Goal: Information Seeking & Learning: Check status

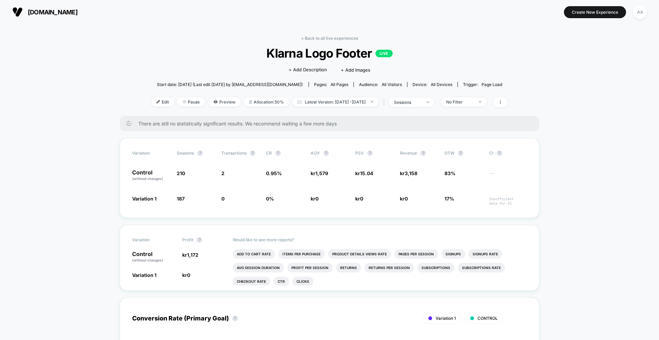
drag, startPoint x: 290, startPoint y: 55, endPoint x: 283, endPoint y: 54, distance: 6.6
click at [289, 55] on span "Klarna Logo Footer LIVE" at bounding box center [329, 53] width 321 height 14
click at [40, 14] on span "[DOMAIN_NAME]" at bounding box center [53, 12] width 50 height 7
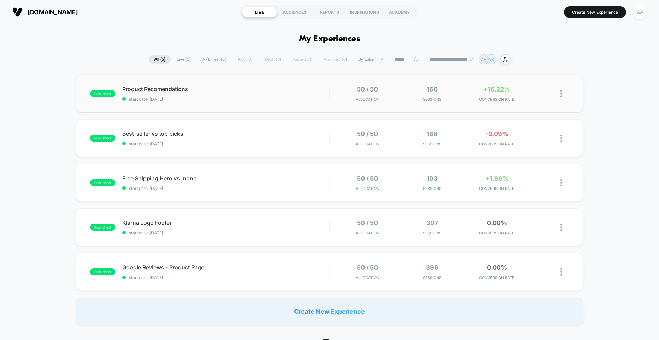
click at [184, 111] on div "published Product Recomendations start date: 24.9.2025 50 / 50 Allocation 160 S…" at bounding box center [329, 94] width 507 height 38
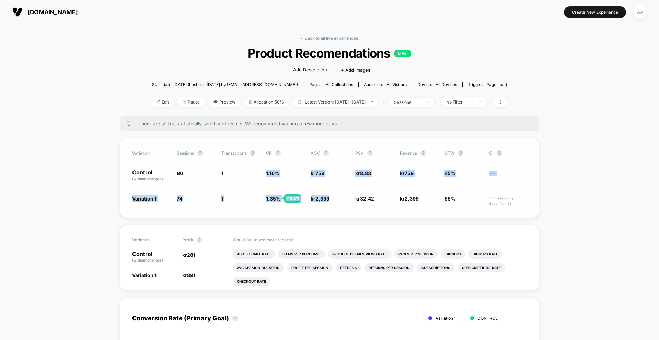
drag, startPoint x: 288, startPoint y: 168, endPoint x: 351, endPoint y: 200, distance: 70.7
click at [351, 200] on div "Variation Sessions ? Transactions ? CR ? AOV ? PSV ? Revenue ? OTW ? CI ? Contr…" at bounding box center [329, 178] width 419 height 80
click at [202, 177] on span "86" at bounding box center [196, 176] width 38 height 12
drag, startPoint x: 195, startPoint y: 172, endPoint x: 288, endPoint y: 194, distance: 95.0
click at [288, 194] on div "Variation Sessions ? Transactions ? CR ? AOV ? PSV ? Revenue ? OTW ? CI ? Contr…" at bounding box center [329, 178] width 419 height 80
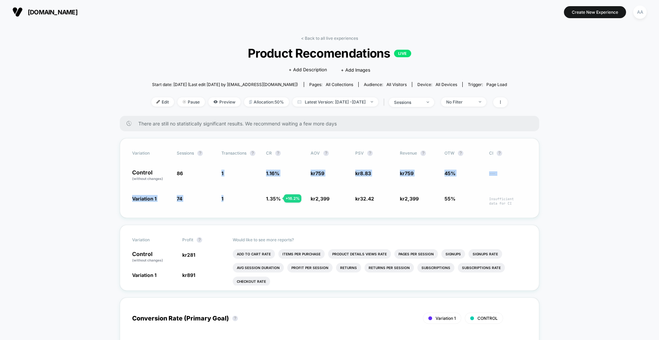
drag, startPoint x: 315, startPoint y: 175, endPoint x: 310, endPoint y: 175, distance: 5.8
click at [315, 175] on span "759" at bounding box center [319, 174] width 9 height 6
drag, startPoint x: 273, startPoint y: 201, endPoint x: 308, endPoint y: 200, distance: 35.4
click at [308, 200] on div "Variation 1 74 - 14 % 1 + 16.2 % 1.35 % + 16.2 % kr 2,399 + 216 % kr 32.42 + 26…" at bounding box center [329, 200] width 395 height 11
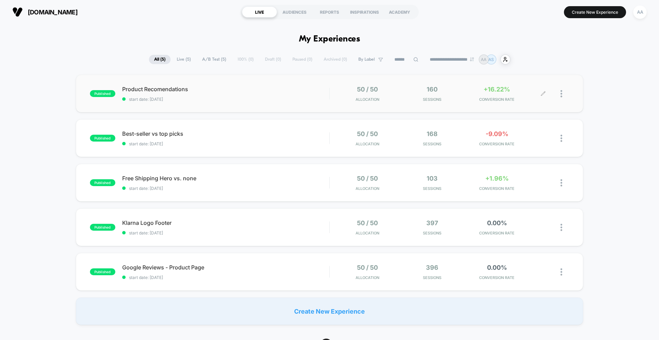
click at [504, 94] on div "+16.22% CONVERSION RATE" at bounding box center [496, 94] width 61 height 16
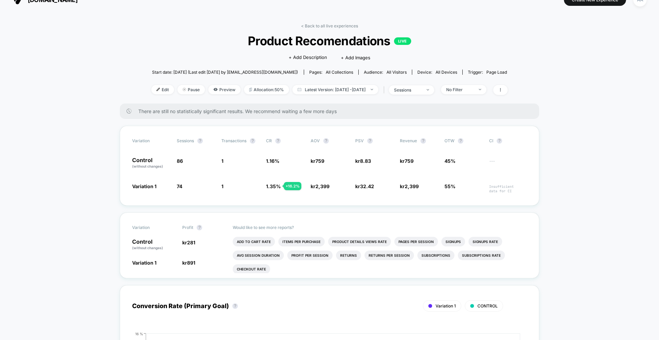
scroll to position [17, 0]
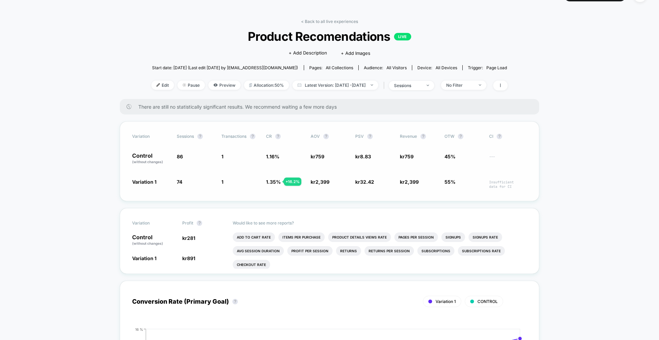
click at [287, 182] on div "+ 16.2 %" at bounding box center [293, 182] width 18 height 8
click at [513, 179] on div "Variation 1 74 - 14 % 1 + 16.2 % 1.35 % + 16.2 % kr 2,399 + 216 % kr 32.42 + 26…" at bounding box center [329, 183] width 395 height 11
click at [509, 185] on span "Insufficient data for CI" at bounding box center [508, 184] width 38 height 9
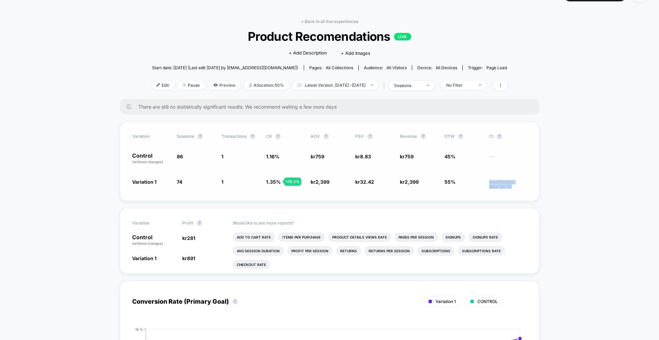
drag, startPoint x: 509, startPoint y: 185, endPoint x: 507, endPoint y: 172, distance: 12.9
click at [507, 175] on div "Variation Sessions ? Transactions ? CR ? AOV ? PSV ? Revenue ? OTW ? CI ? Contr…" at bounding box center [329, 161] width 419 height 80
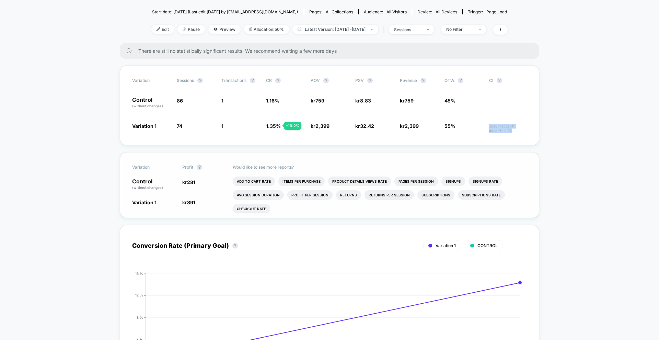
scroll to position [71, 0]
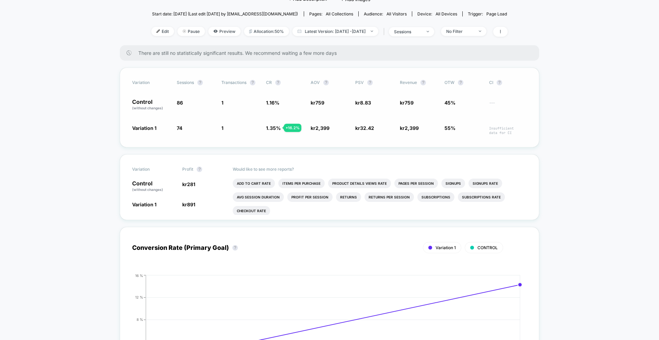
click at [320, 122] on div "Variation Sessions ? Transactions ? CR ? AOV ? PSV ? Revenue ? OTW ? CI ? Contr…" at bounding box center [329, 108] width 419 height 80
drag, startPoint x: 319, startPoint y: 122, endPoint x: 333, endPoint y: 135, distance: 18.7
click at [333, 135] on div "Variation Sessions ? Transactions ? CR ? AOV ? PSV ? Revenue ? OTW ? CI ? Contr…" at bounding box center [329, 108] width 419 height 80
click at [318, 108] on span "kr 759" at bounding box center [330, 105] width 38 height 12
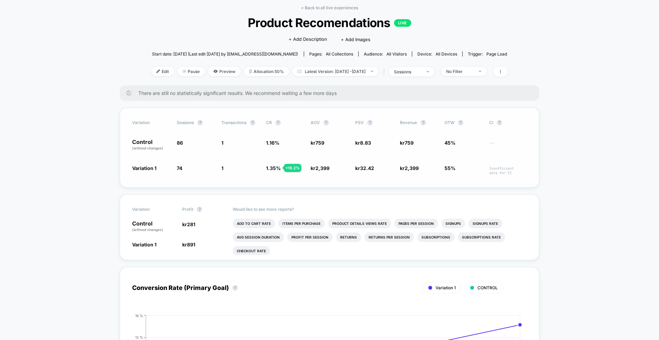
scroll to position [0, 0]
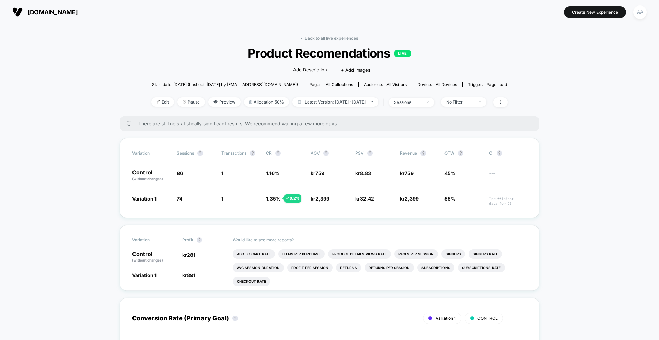
click at [78, 12] on span "[DOMAIN_NAME]" at bounding box center [53, 12] width 50 height 7
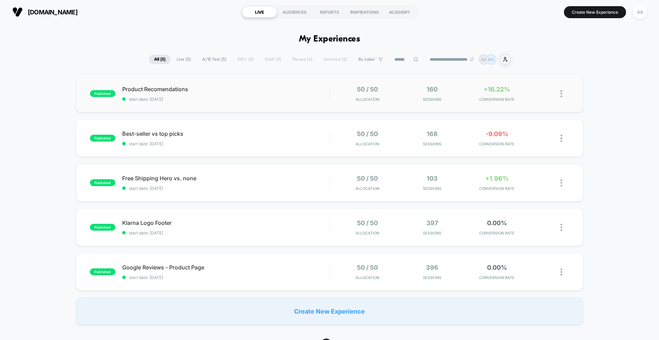
click at [561, 93] on img at bounding box center [561, 93] width 2 height 7
click at [541, 100] on div "Preview Link" at bounding box center [526, 101] width 62 height 15
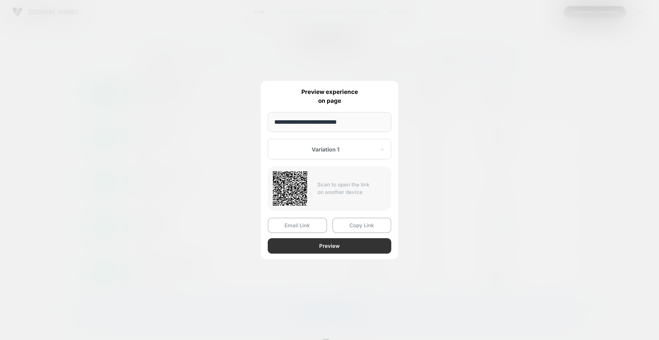
click at [324, 242] on button "Preview" at bounding box center [330, 245] width 124 height 15
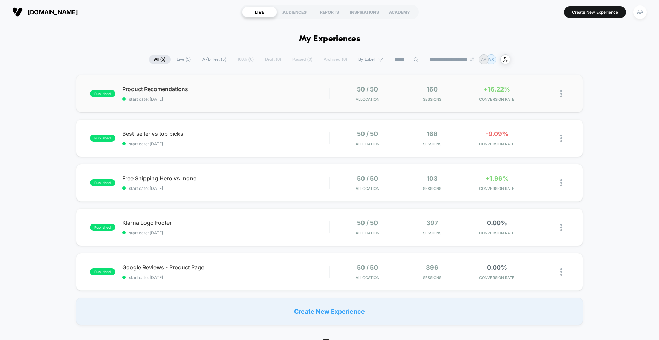
click at [571, 93] on div "published Product Recomendations start date: 24.9.2025 50 / 50 Allocation 160 S…" at bounding box center [329, 94] width 507 height 38
click at [561, 92] on img at bounding box center [561, 93] width 2 height 7
click at [588, 81] on div "published Product Recomendations start date: 24.9.2025 50 / 50 Allocation 160 S…" at bounding box center [329, 200] width 659 height 251
click at [564, 99] on div at bounding box center [564, 94] width 9 height 16
click at [595, 81] on div "published Product Recomendations start date: 24.9.2025 50 / 50 Allocation 160 S…" at bounding box center [329, 200] width 659 height 251
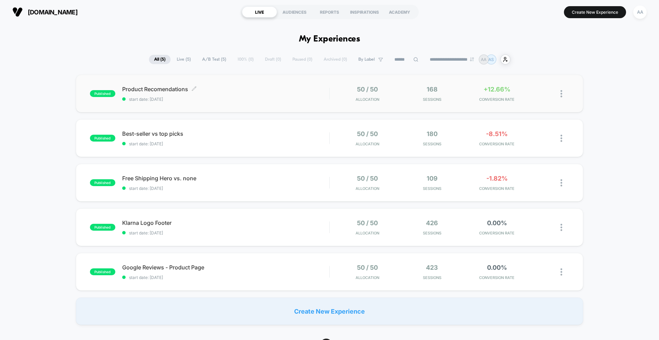
click at [180, 88] on span "Product Recomendations Click to edit experience details" at bounding box center [225, 89] width 207 height 7
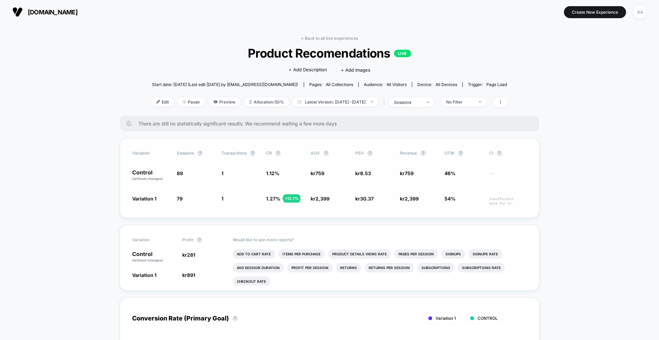
click at [292, 200] on div "+ 12.7 %" at bounding box center [291, 199] width 17 height 8
click at [316, 40] on div "< Back to all live experiences Product Recomendations LIVE Click to edit experi…" at bounding box center [329, 76] width 356 height 80
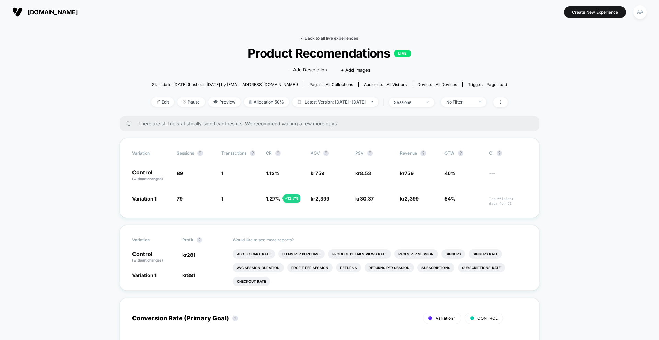
click at [314, 38] on link "< Back to all live experiences" at bounding box center [329, 38] width 57 height 5
